Goal: Task Accomplishment & Management: Manage account settings

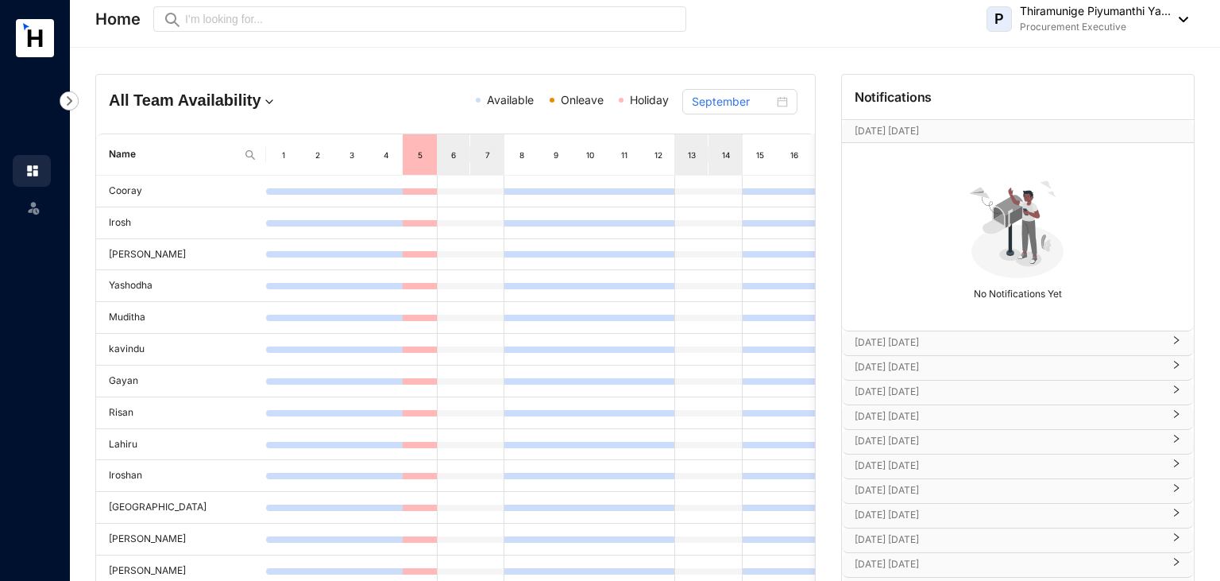
click at [585, 99] on span "Onleave" at bounding box center [582, 100] width 43 height 14
click at [732, 46] on header "Home Preview P Thiramunige Piyumanthi Ya... Procurement Executive" at bounding box center [645, 24] width 1151 height 48
click at [1189, 17] on header "Home Preview P Thiramunige Piyumanthi Ya... Procurement Executive" at bounding box center [645, 24] width 1151 height 48
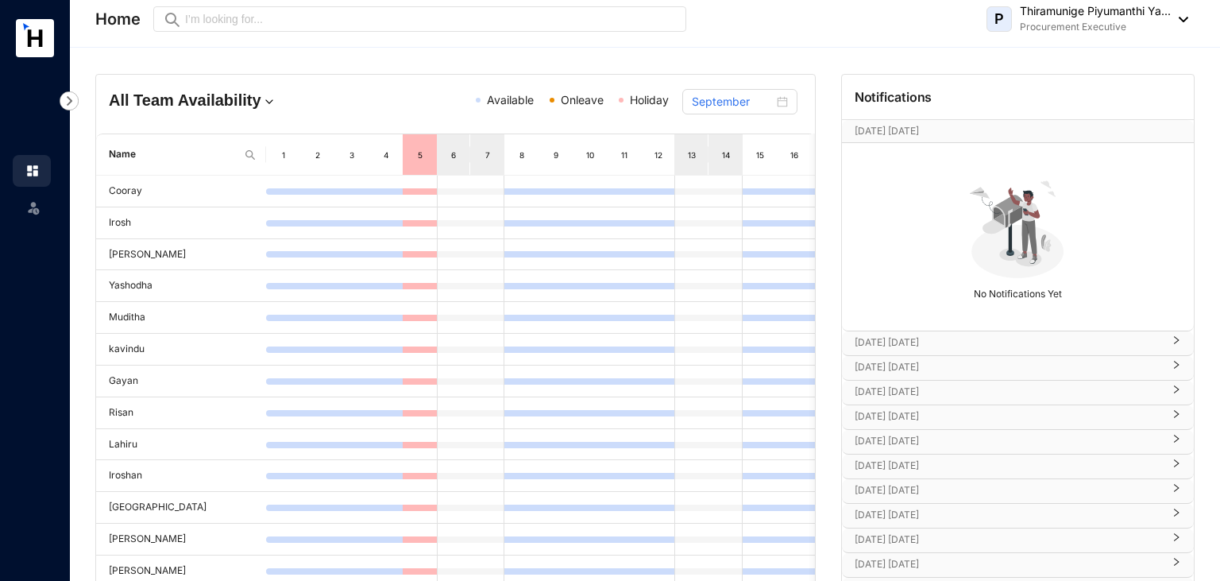
click at [1116, 14] on p "Thiramunige Piyumanthi Ya..." at bounding box center [1095, 11] width 151 height 16
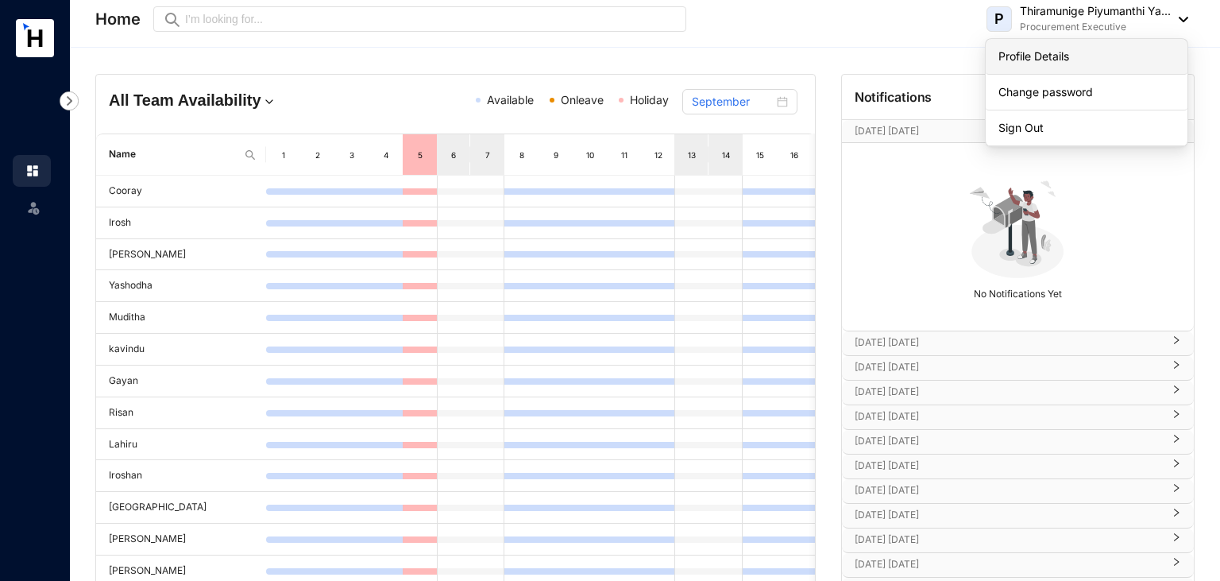
click at [1101, 54] on link "Profile Details" at bounding box center [1087, 56] width 176 height 16
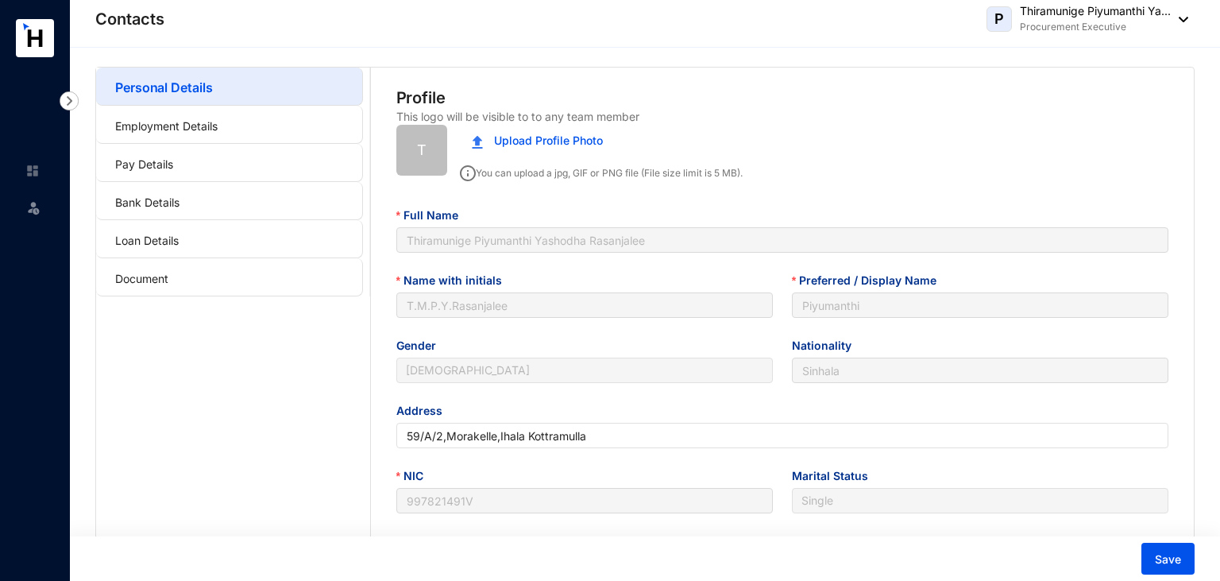
type input "[DATE]"
click at [187, 126] on link "Employment Details" at bounding box center [166, 126] width 102 height 14
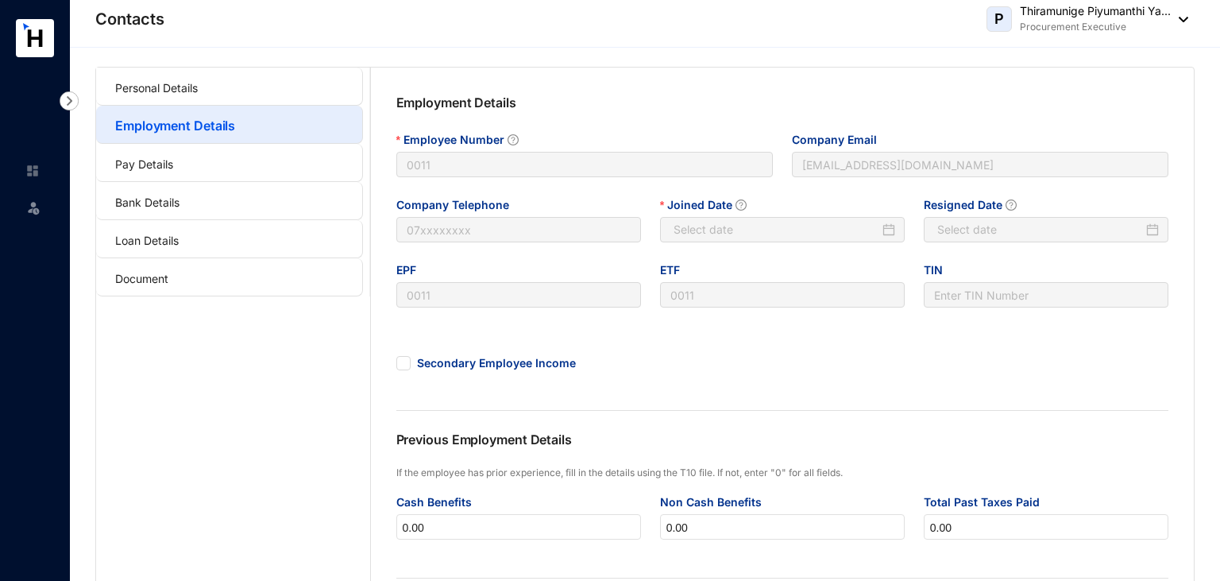
type input "[DATE]"
type input "Invalid Date"
click at [173, 157] on link "Pay Details" at bounding box center [144, 164] width 58 height 14
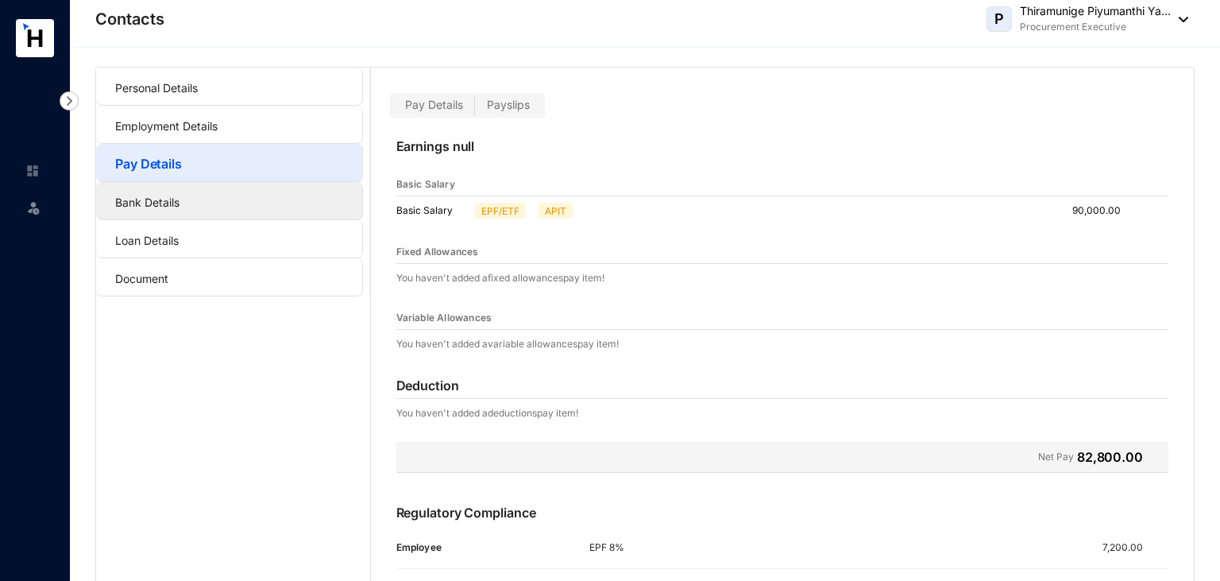
click at [180, 195] on link "Bank Details" at bounding box center [147, 202] width 64 height 14
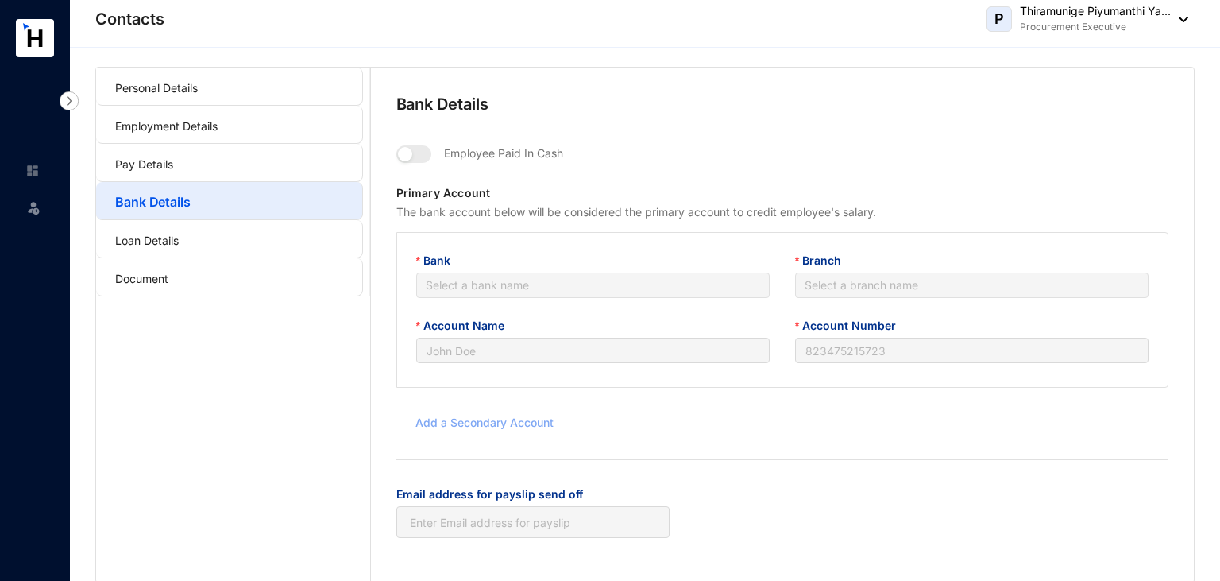
type input "T.M.P.Y.Rasanjalee"
type input "083200240008553"
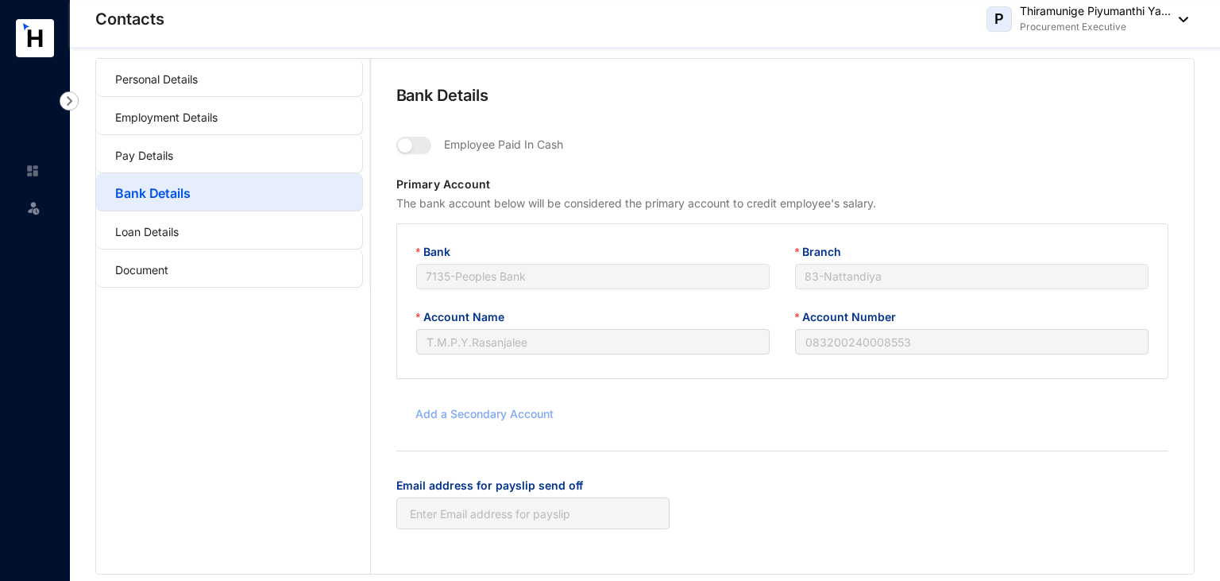
scroll to position [22, 0]
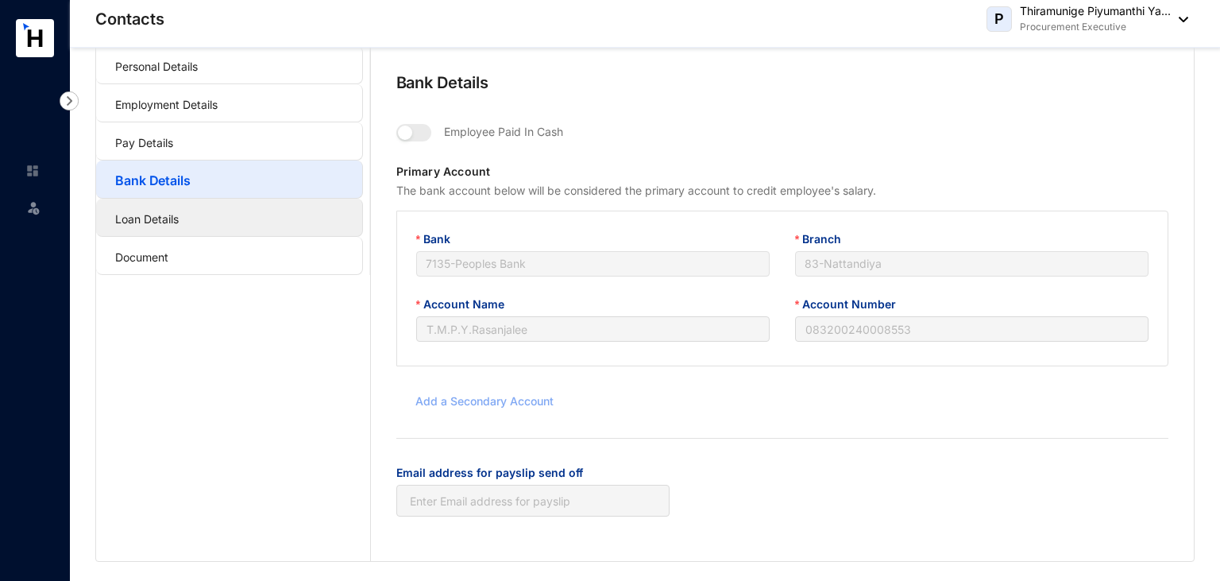
click at [179, 217] on link "Loan Details" at bounding box center [147, 219] width 64 height 14
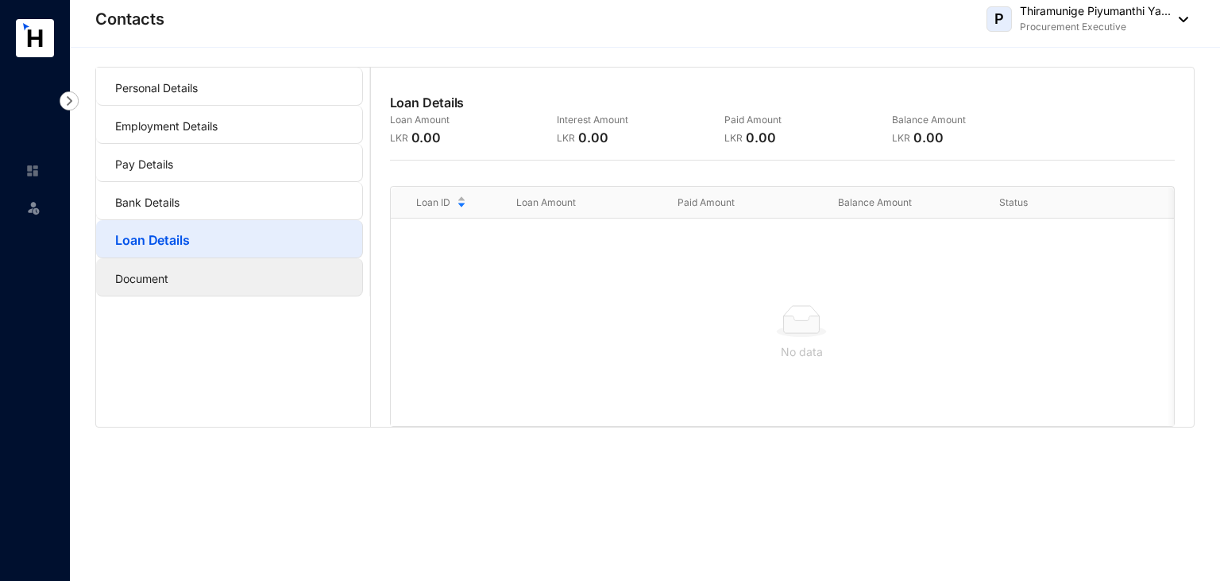
click at [168, 281] on link "Document" at bounding box center [141, 279] width 53 height 14
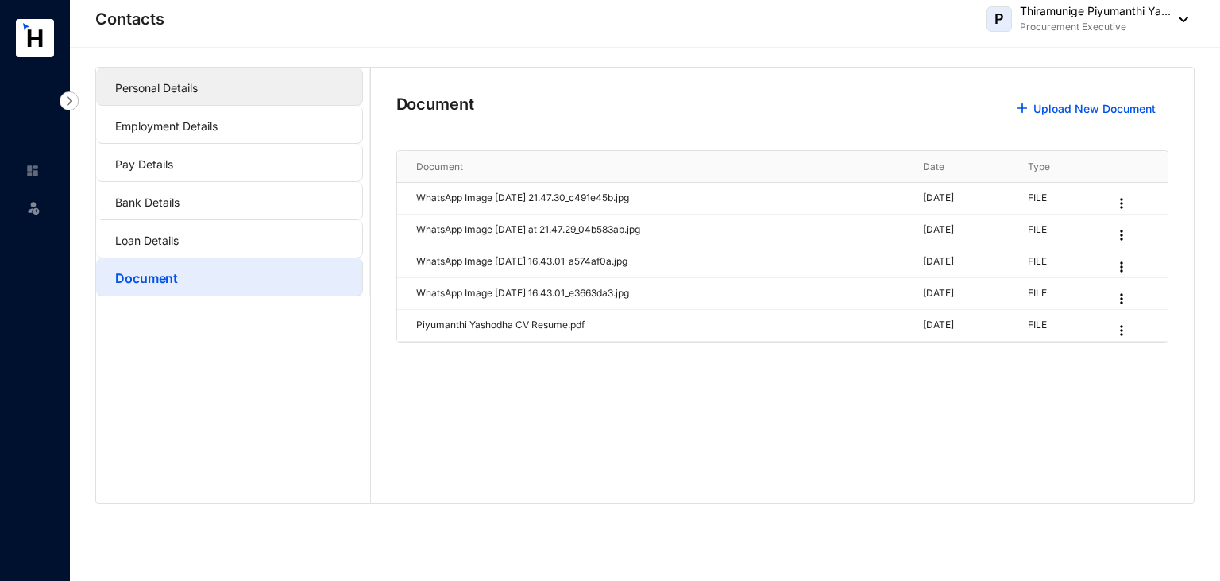
click at [198, 81] on link "Personal Details" at bounding box center [156, 88] width 83 height 14
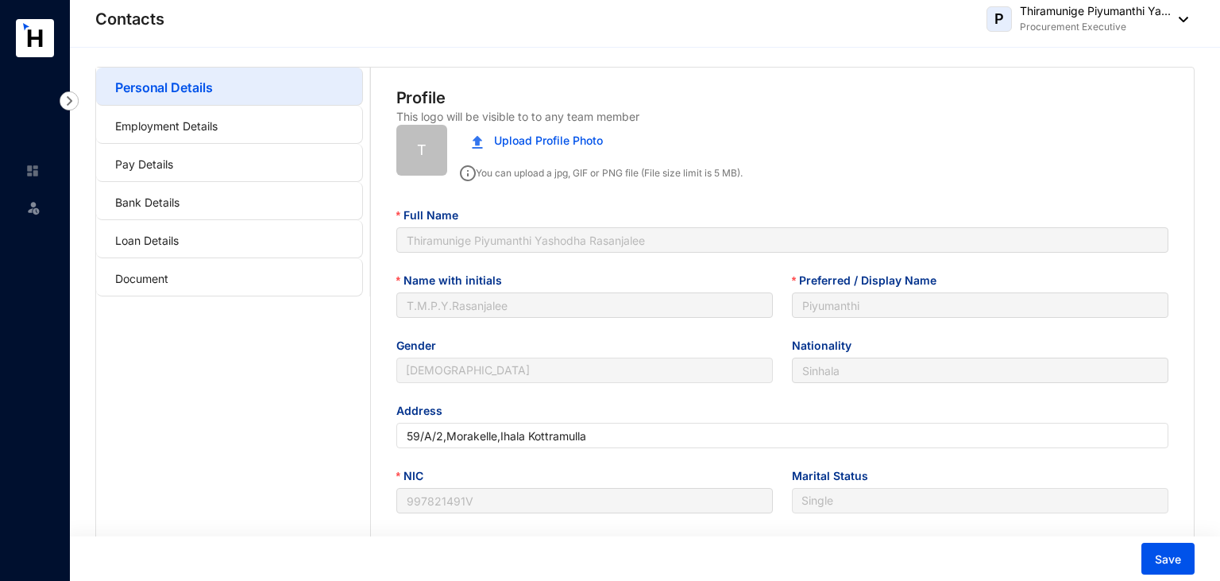
type input "[DATE]"
click at [199, 121] on link "Employment Details" at bounding box center [166, 126] width 102 height 14
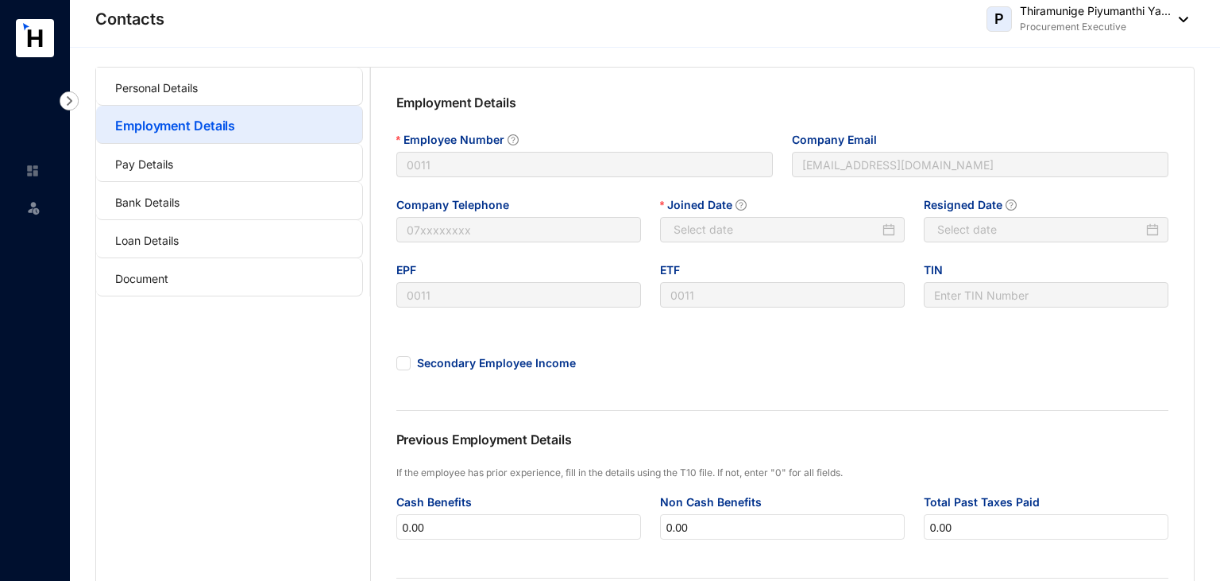
type input "[DATE]"
type input "Invalid Date"
click at [173, 164] on link "Pay Details" at bounding box center [144, 164] width 58 height 14
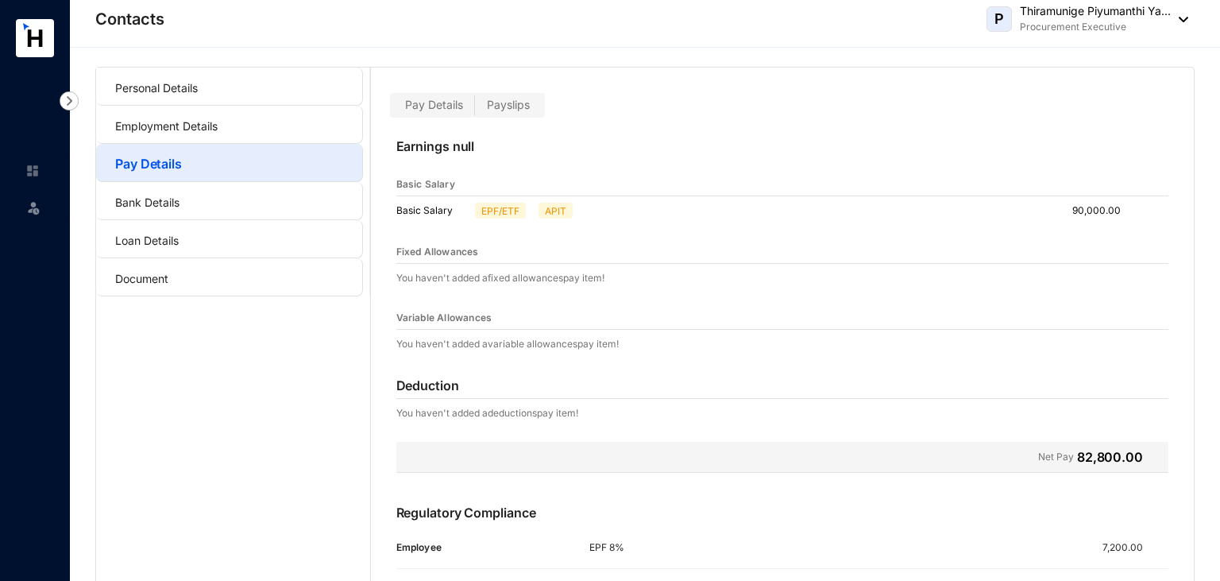
click at [126, 6] on div "Contacts P Thiramunige Piyumanthi Ya... Procurement Executive" at bounding box center [641, 19] width 1093 height 32
click at [38, 175] on img at bounding box center [32, 171] width 14 height 14
